Goal: Check status: Check status

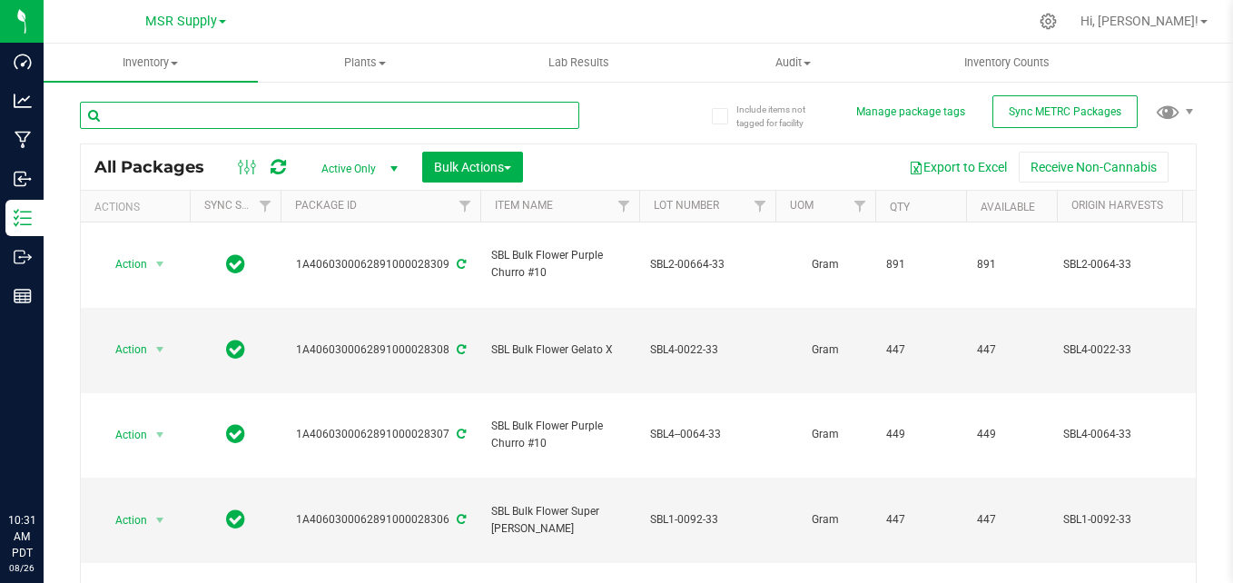
click at [284, 102] on input "text" at bounding box center [330, 115] width 500 height 27
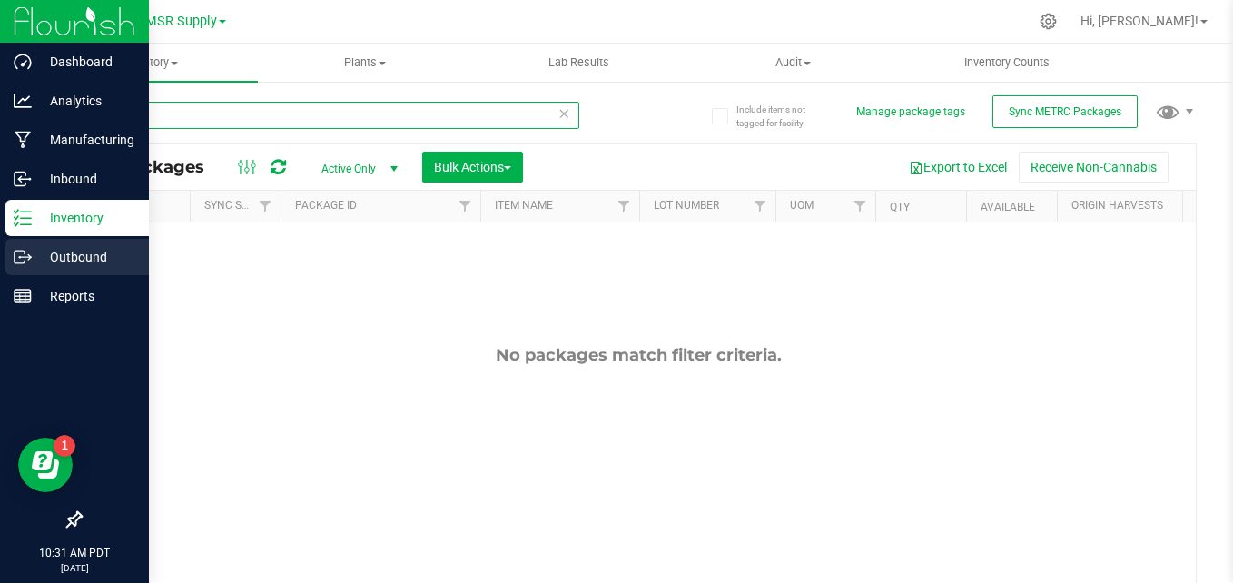
type input "bull"
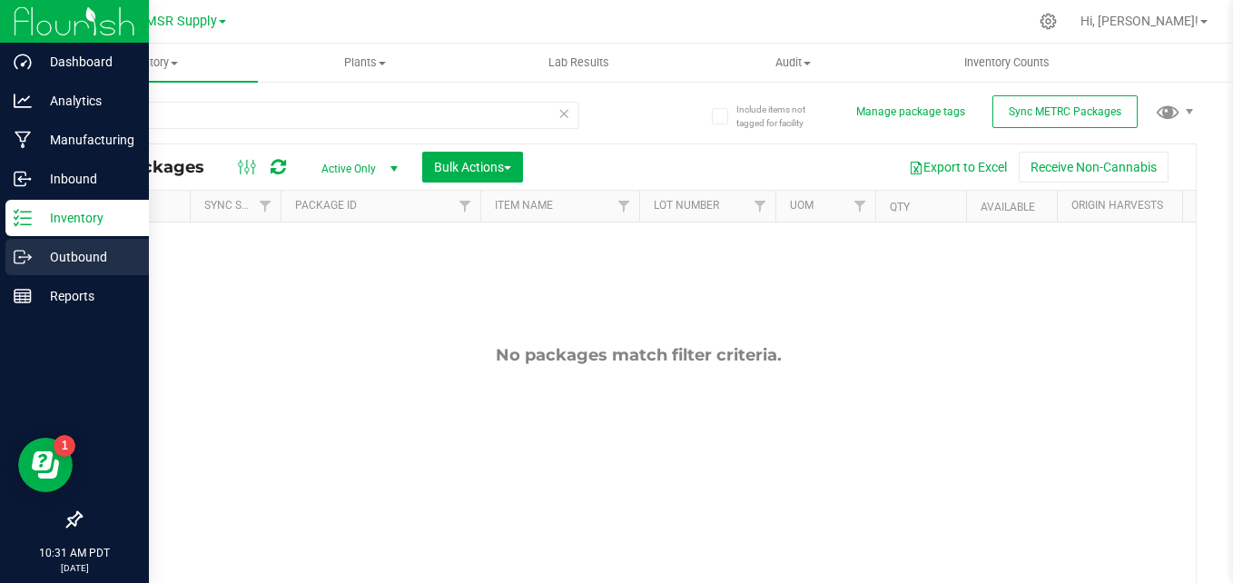
click at [24, 266] on div "Outbound" at bounding box center [77, 257] width 144 height 36
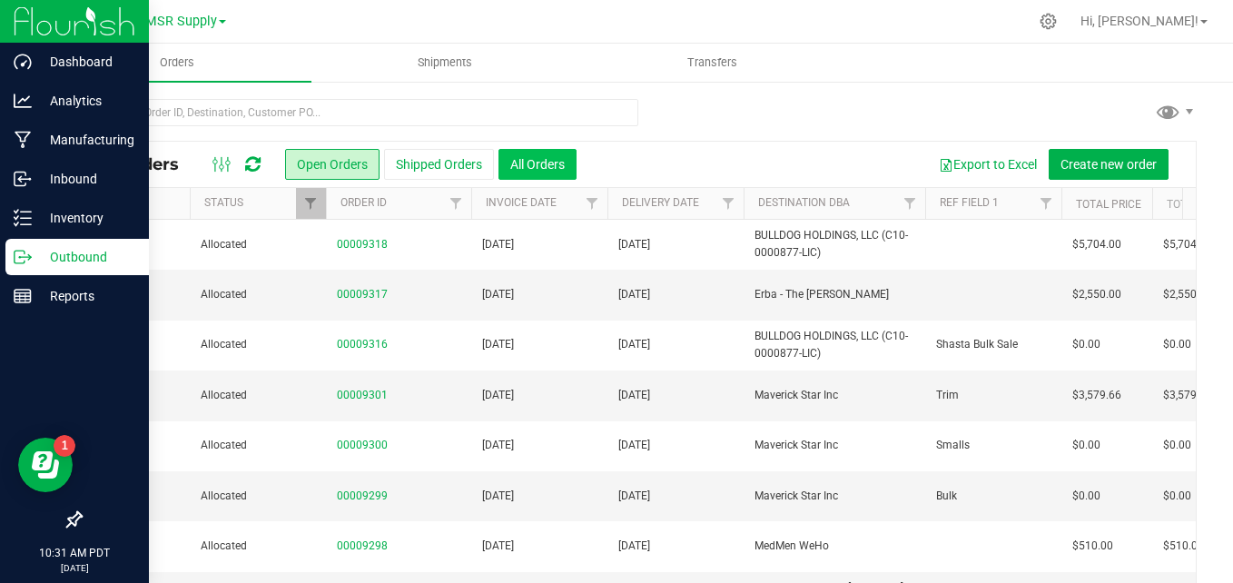
click at [543, 175] on button "All Orders" at bounding box center [538, 164] width 78 height 31
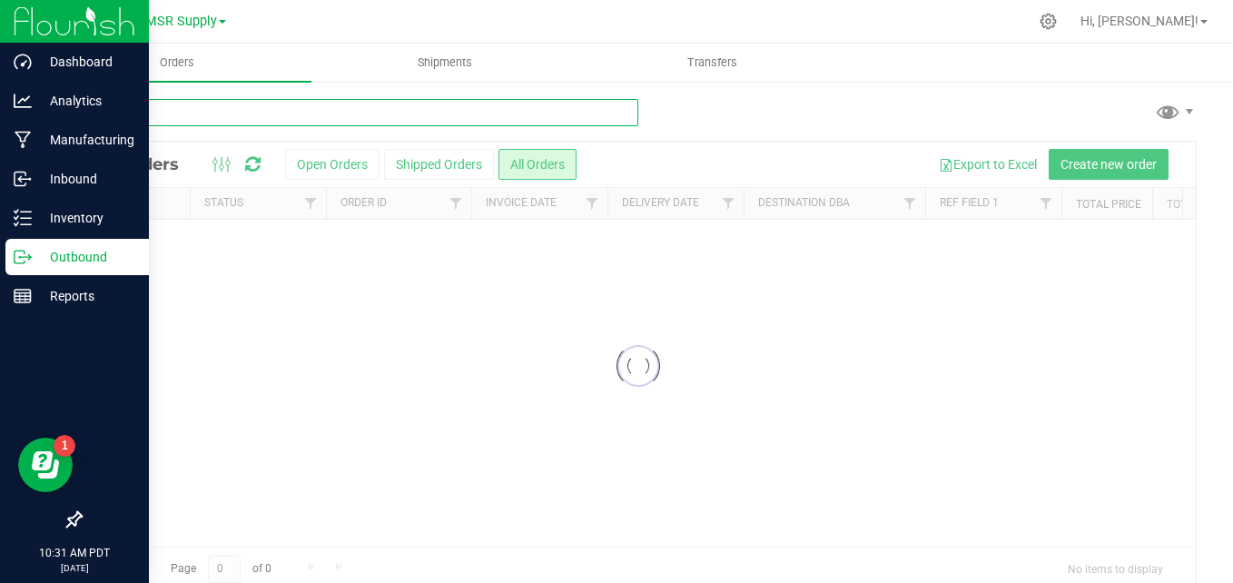
click at [372, 114] on input "text" at bounding box center [359, 112] width 559 height 27
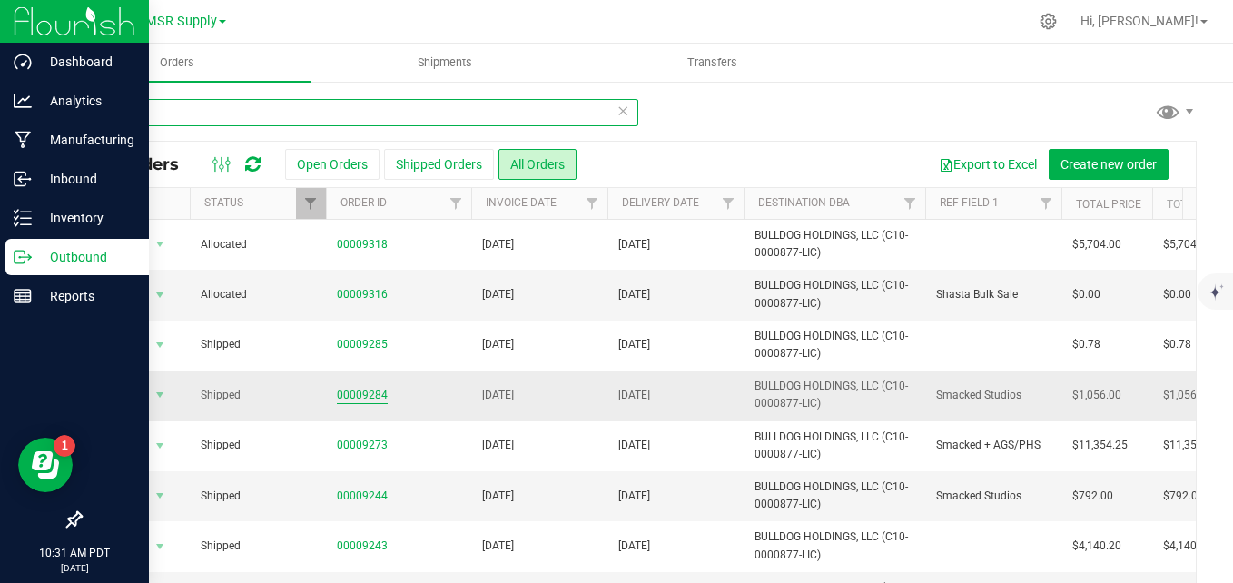
scroll to position [91, 0]
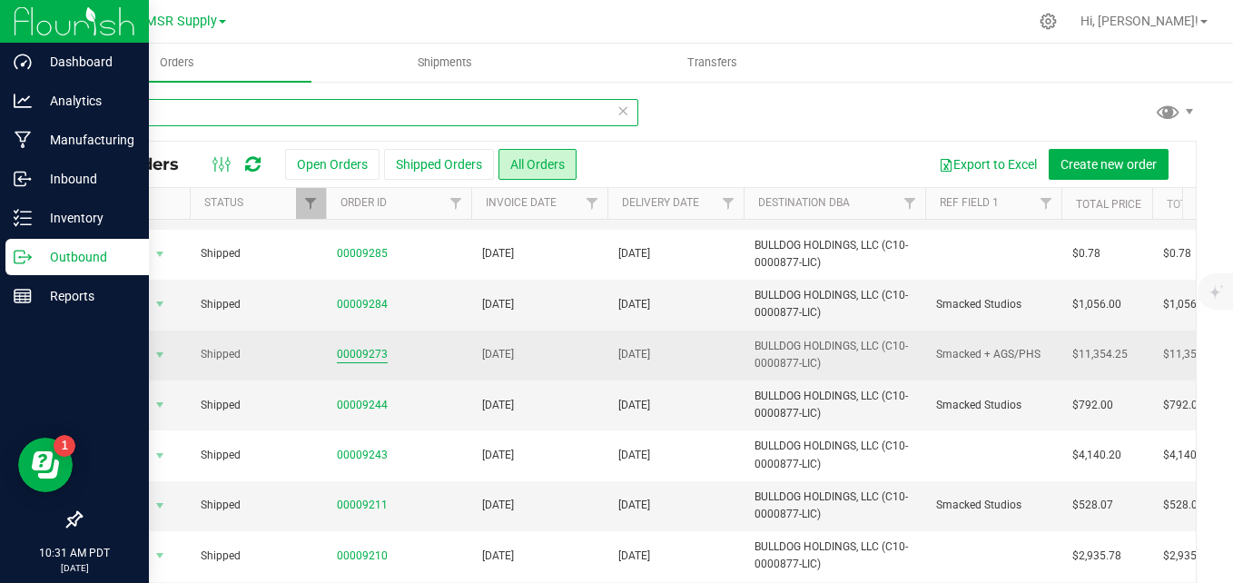
type input "bull"
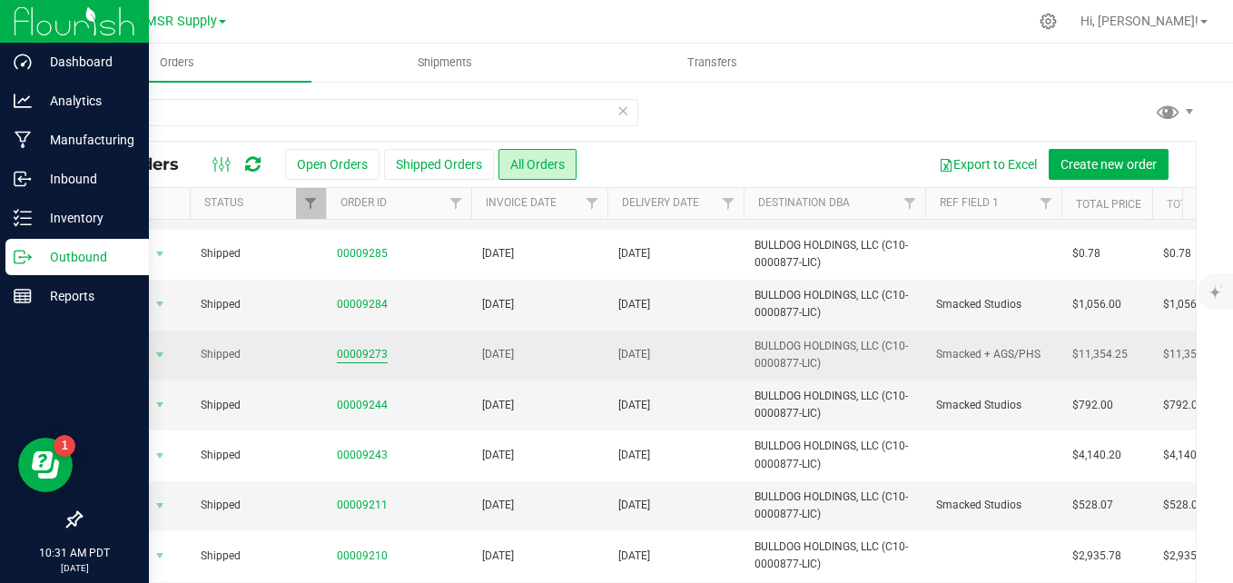
click at [367, 360] on link "00009273" at bounding box center [362, 354] width 51 height 17
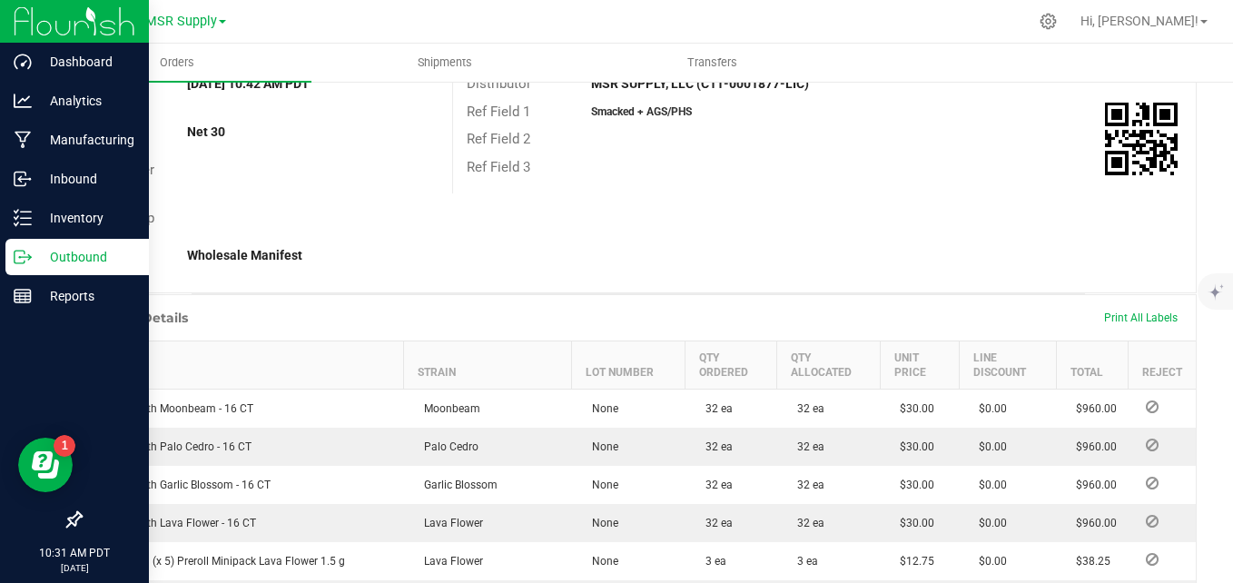
scroll to position [454, 0]
